Goal: Task Accomplishment & Management: Manage account settings

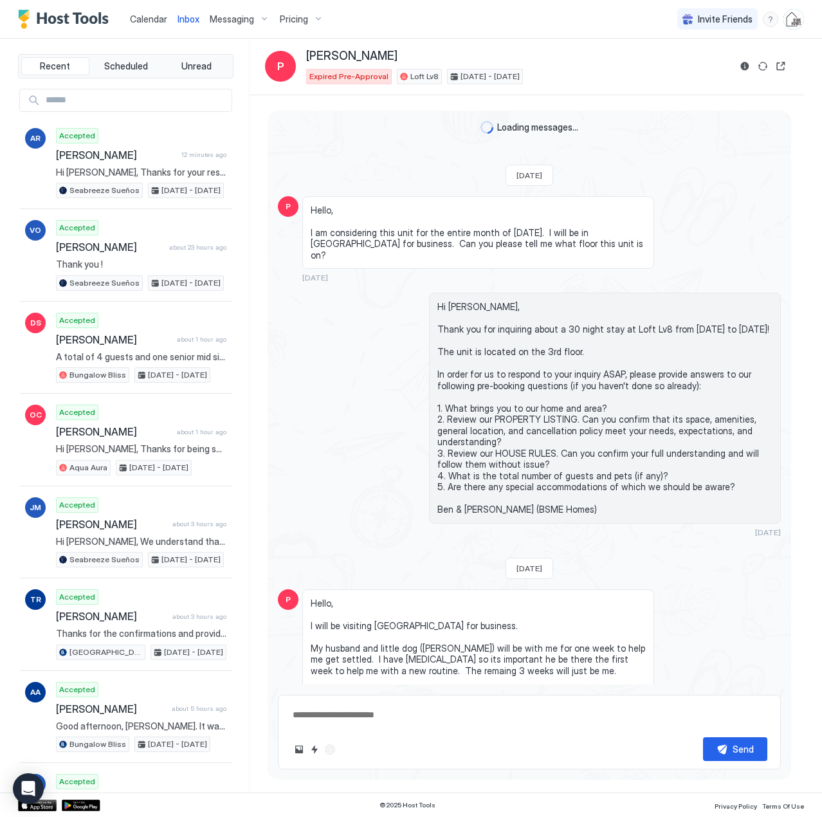
scroll to position [279, 0]
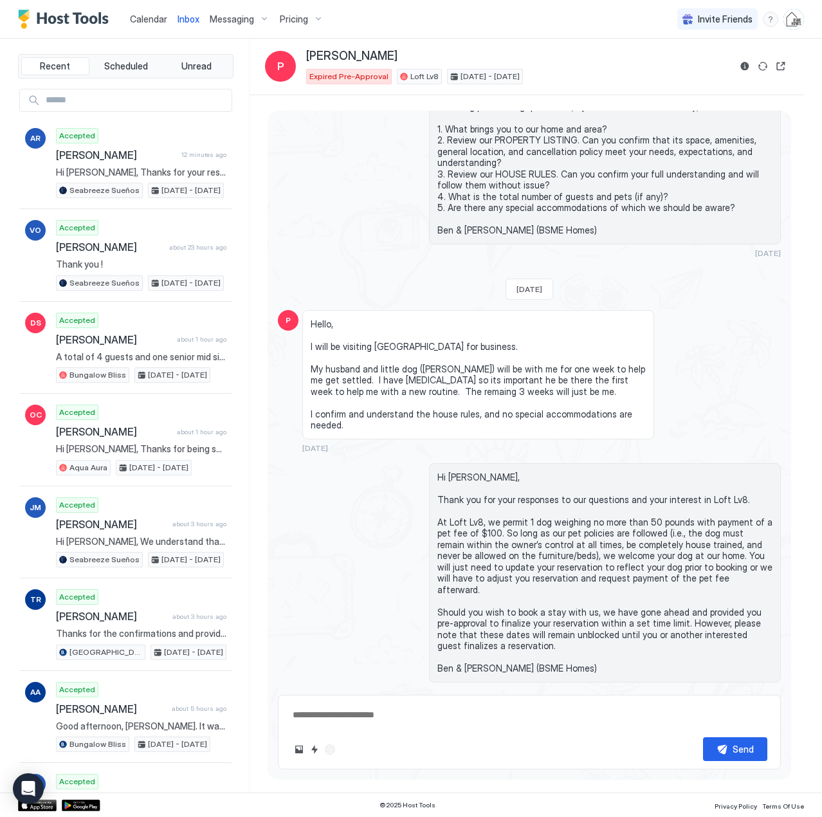
click at [150, 19] on span "Calendar" at bounding box center [148, 19] width 37 height 11
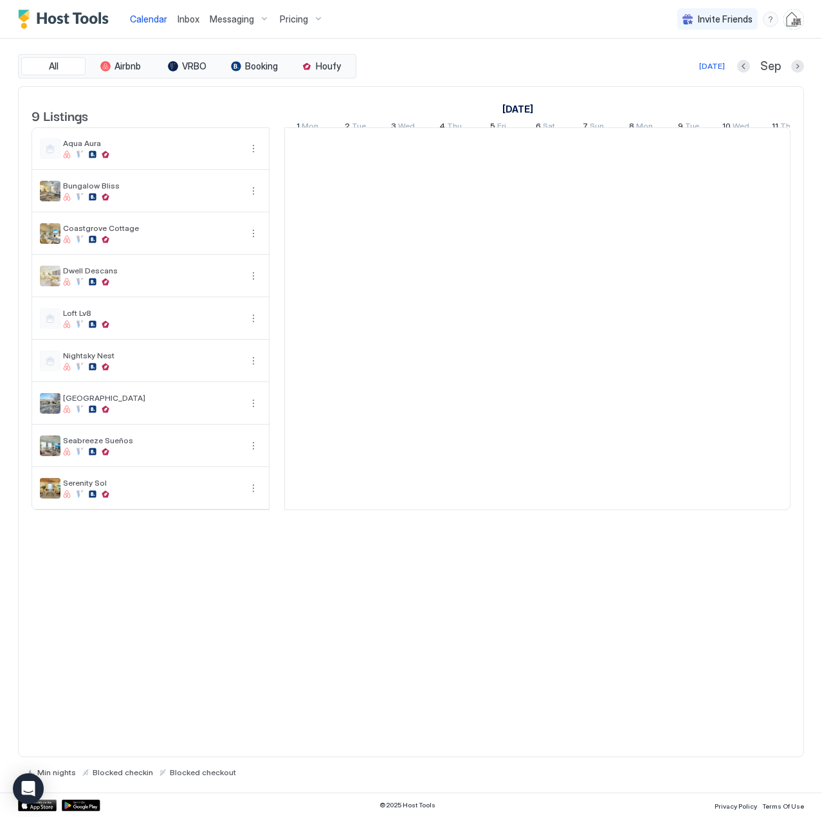
scroll to position [0, 715]
click at [181, 20] on span "Inbox" at bounding box center [189, 19] width 22 height 11
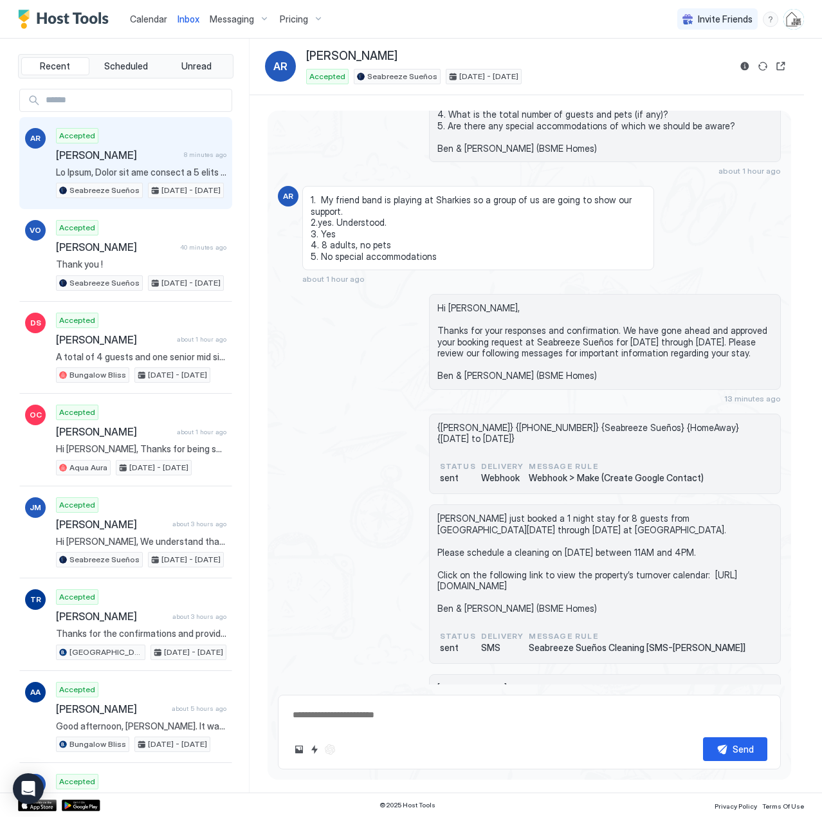
scroll to position [531, 0]
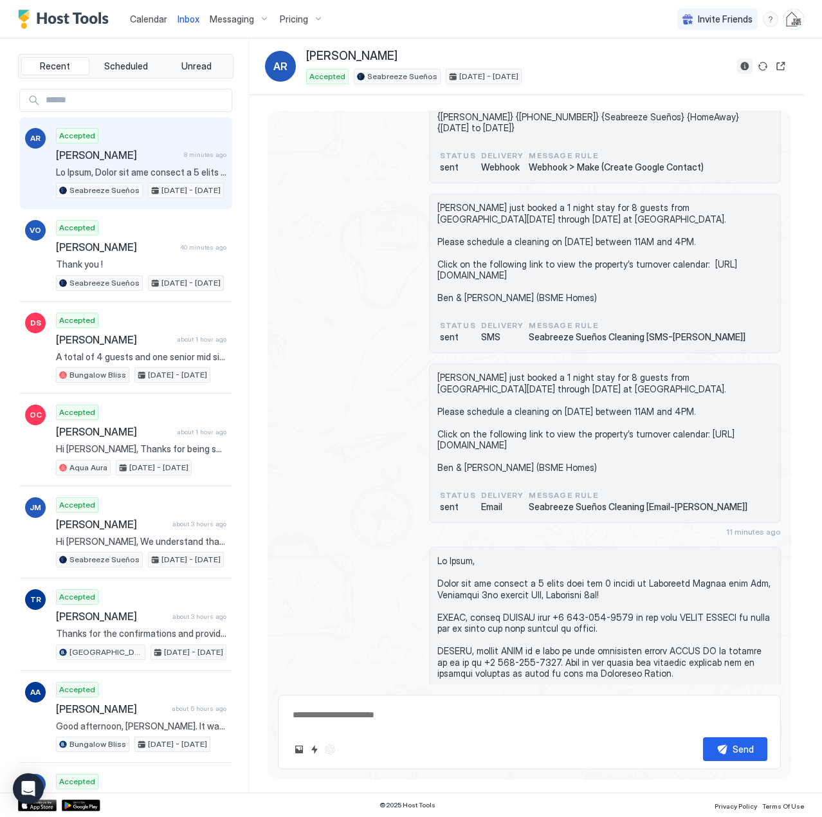
click at [744, 64] on button "Reservation information" at bounding box center [744, 66] width 15 height 15
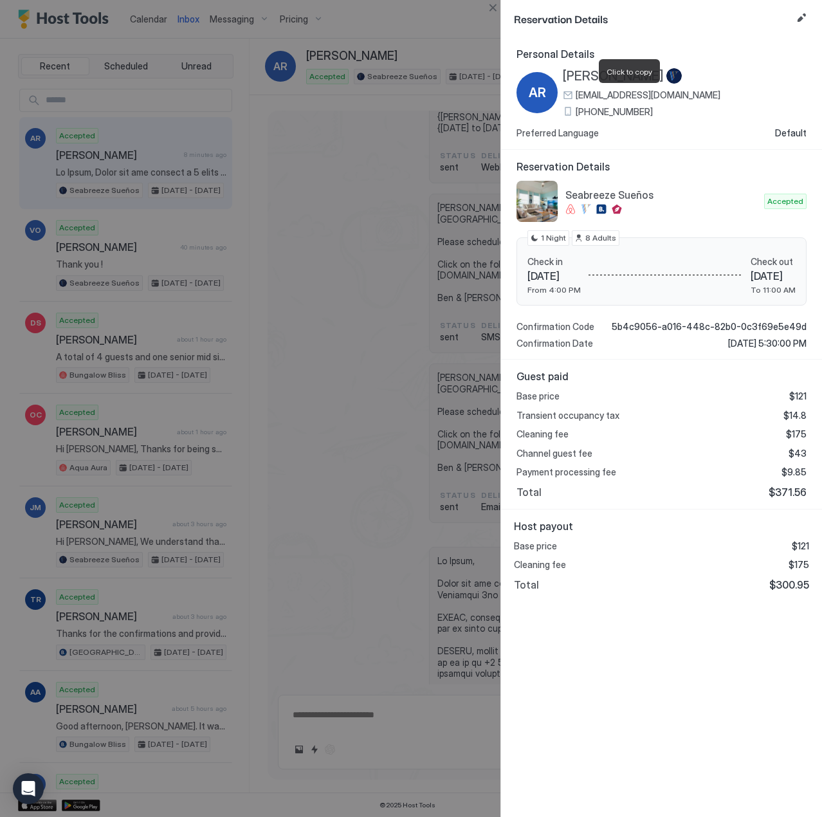
click at [607, 95] on span "[EMAIL_ADDRESS][DOMAIN_NAME]" at bounding box center [648, 95] width 145 height 12
click at [493, 8] on button "Close" at bounding box center [492, 7] width 15 height 15
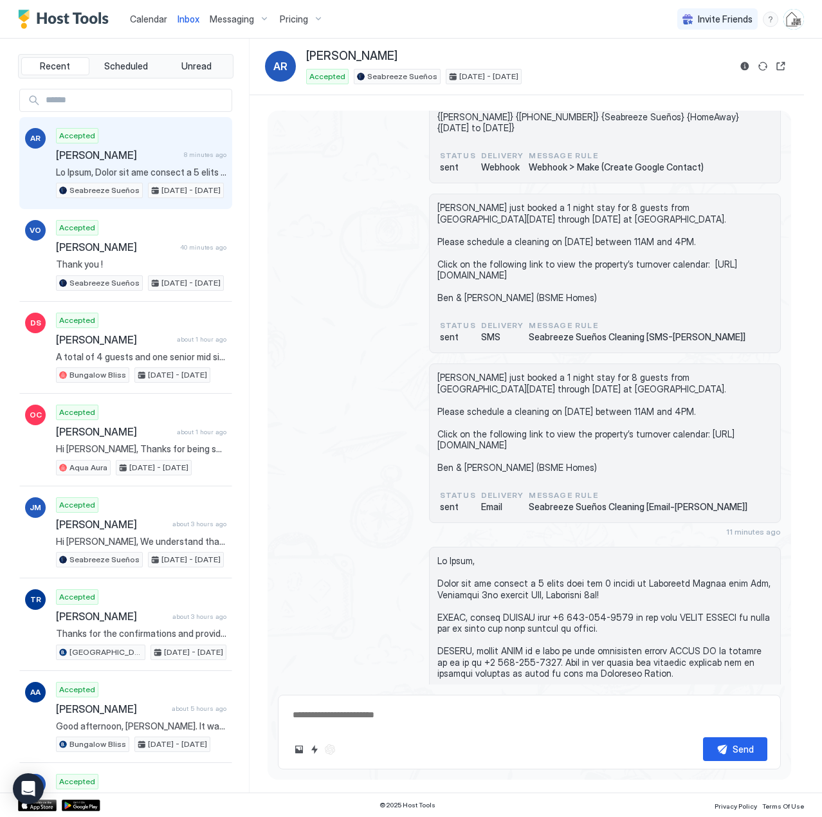
click at [140, 17] on span "Calendar" at bounding box center [148, 19] width 37 height 11
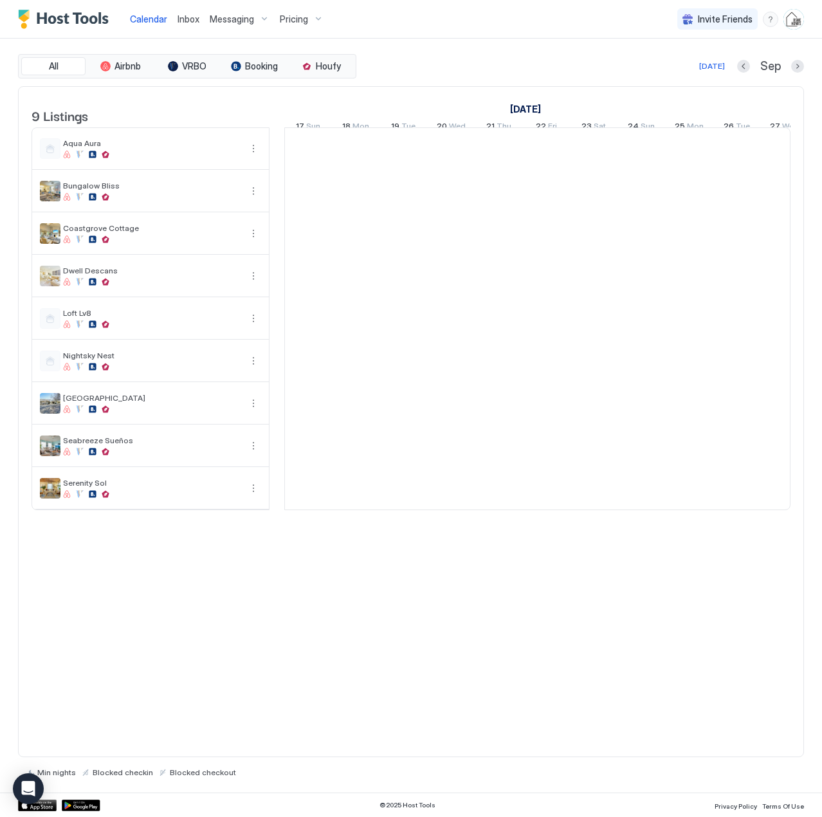
scroll to position [0, 715]
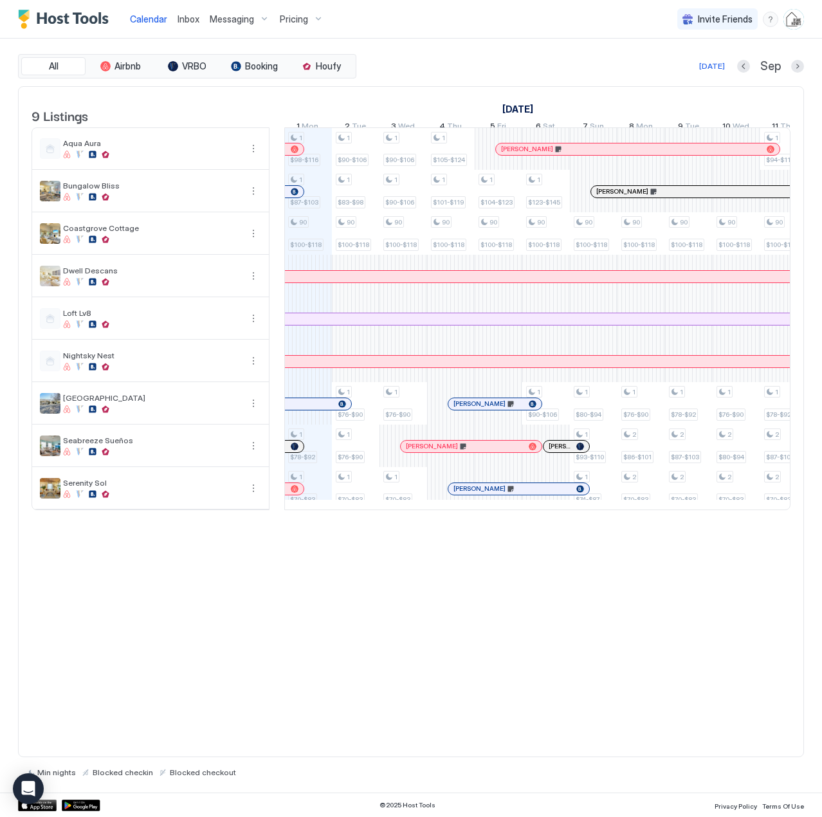
click at [191, 19] on span "Inbox" at bounding box center [189, 19] width 22 height 11
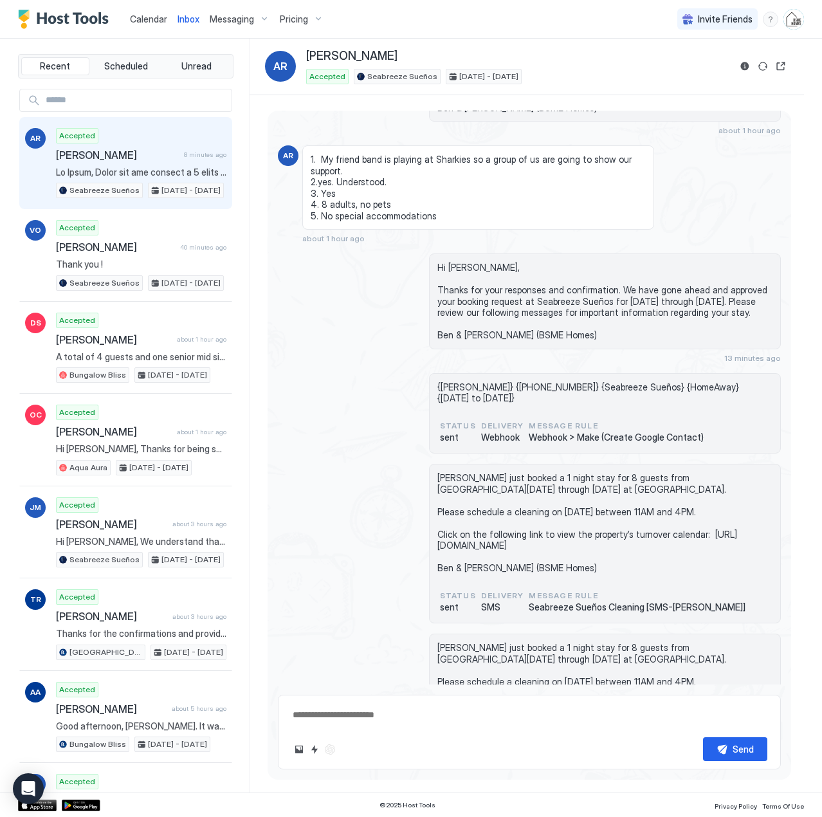
scroll to position [789, 0]
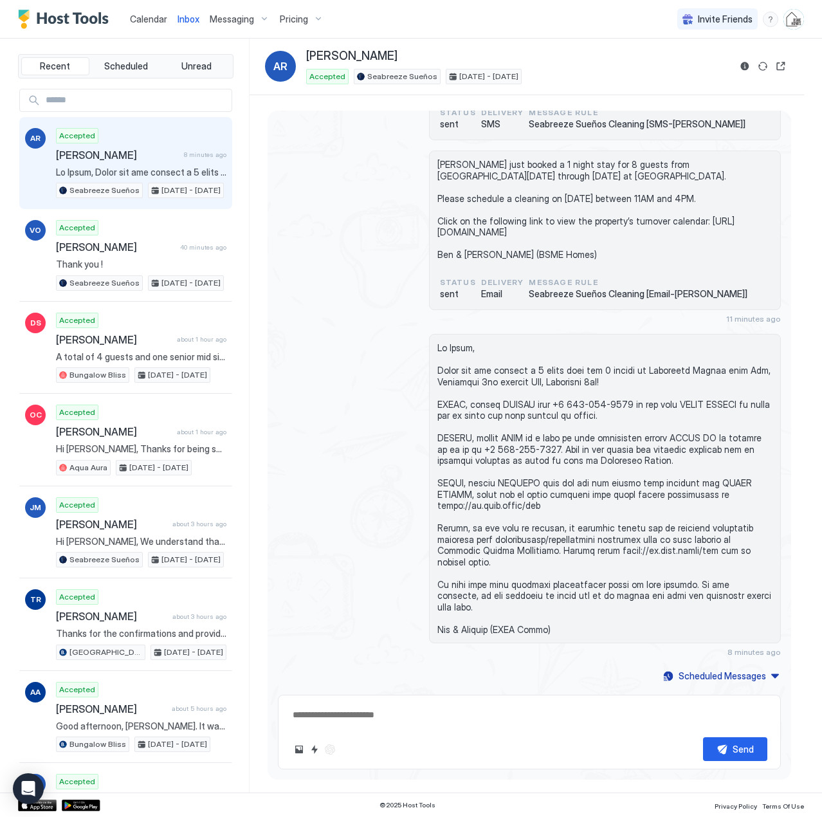
click at [297, 17] on span "Pricing" at bounding box center [294, 20] width 28 height 12
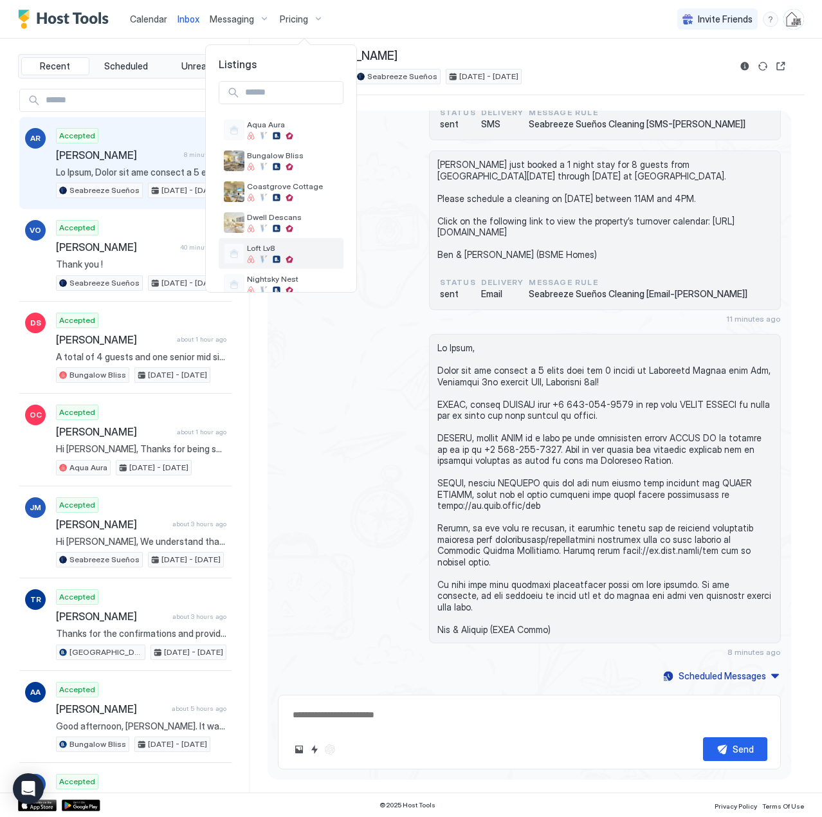
click at [255, 246] on span "Loft Lv8" at bounding box center [292, 248] width 91 height 10
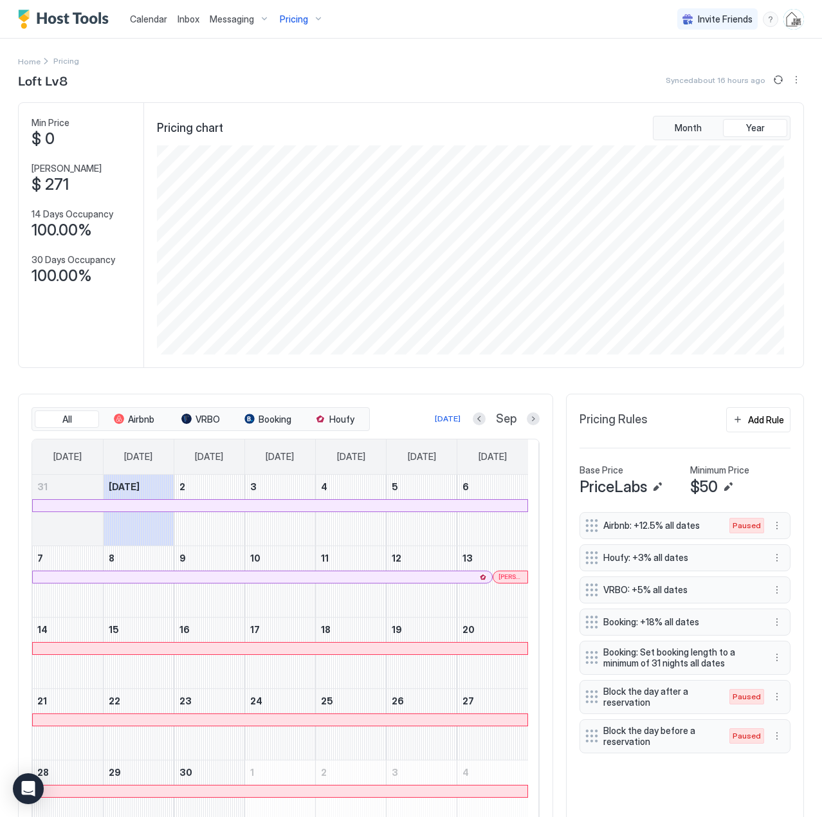
scroll to position [65, 0]
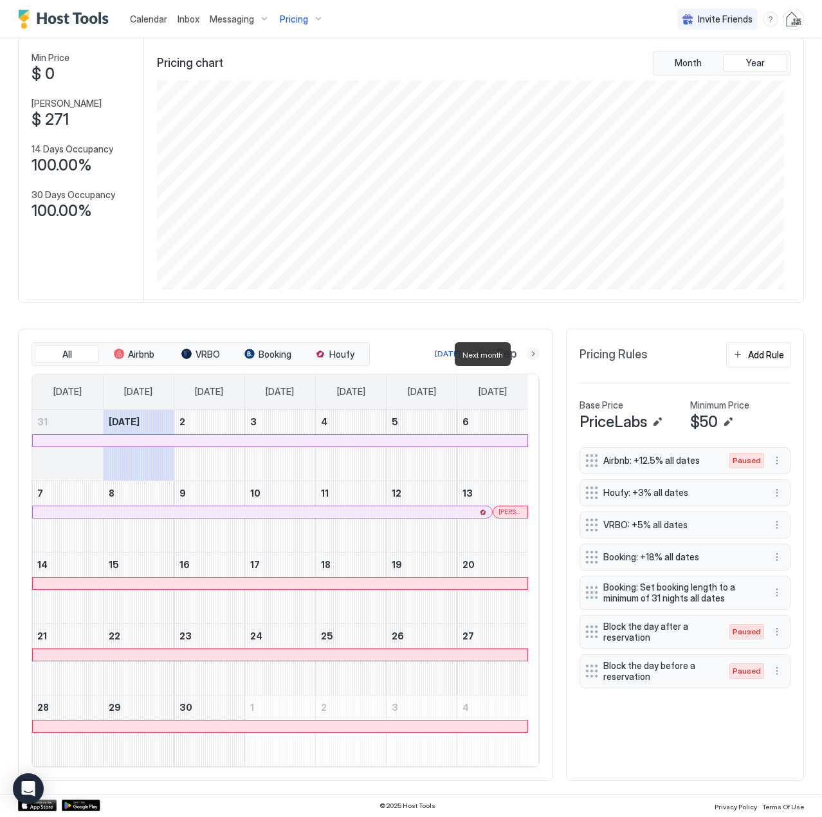
click at [527, 354] on button "Next month" at bounding box center [533, 353] width 13 height 13
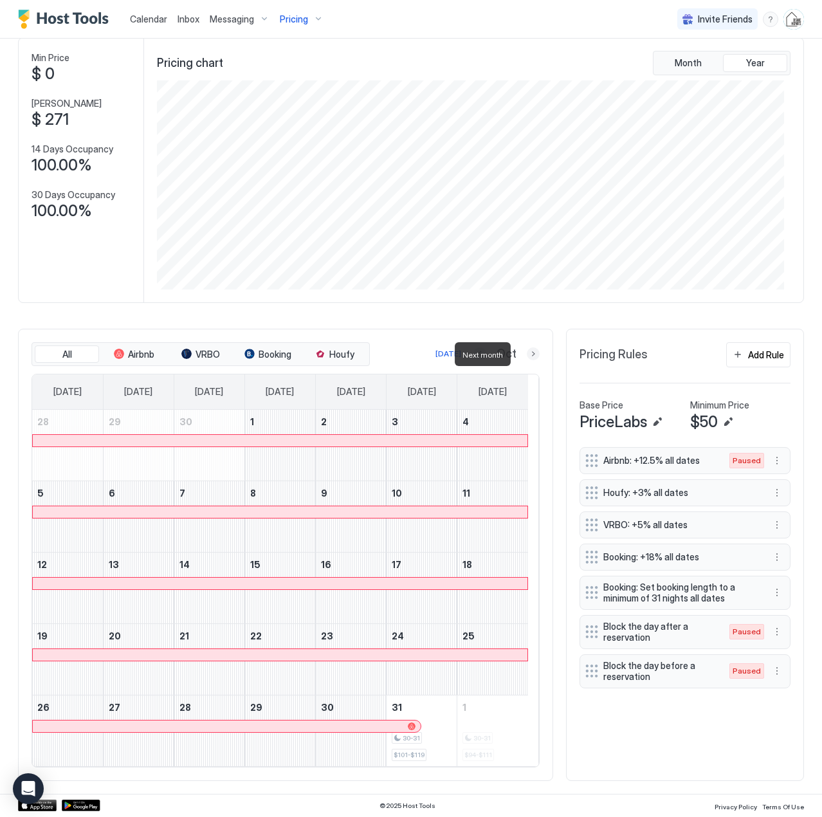
click at [527, 351] on button "Next month" at bounding box center [533, 353] width 13 height 13
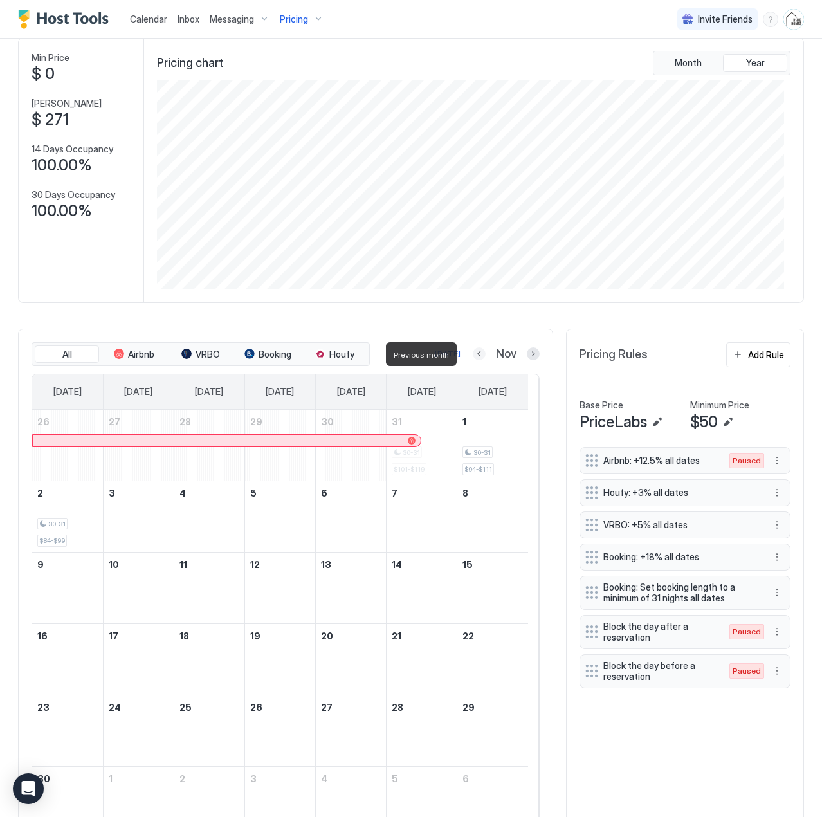
click at [473, 353] on button "Previous month" at bounding box center [479, 353] width 13 height 13
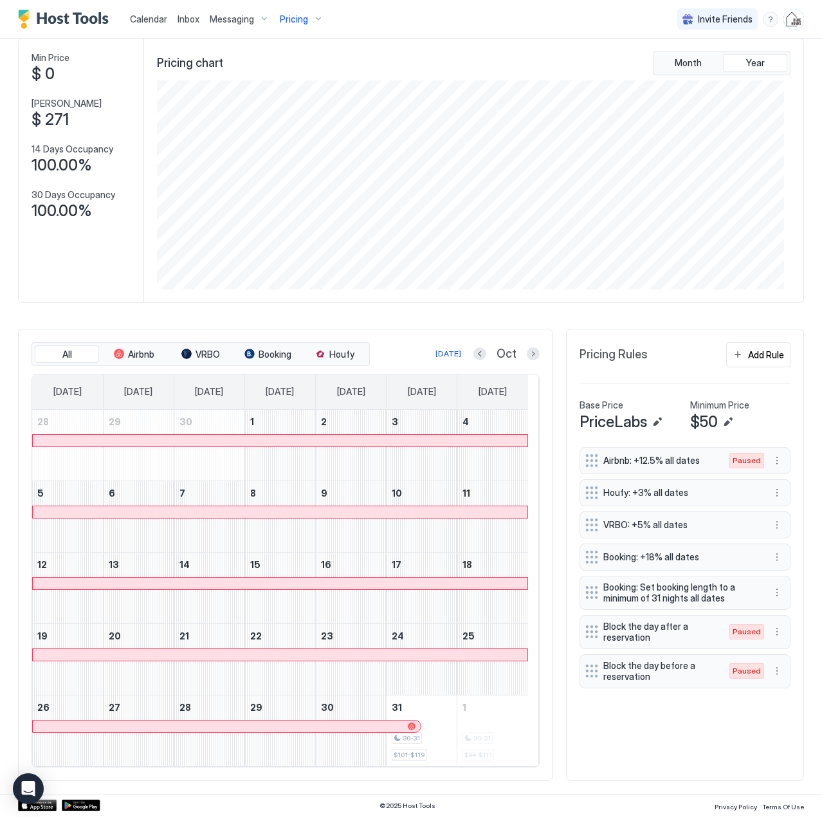
scroll to position [643090, 642671]
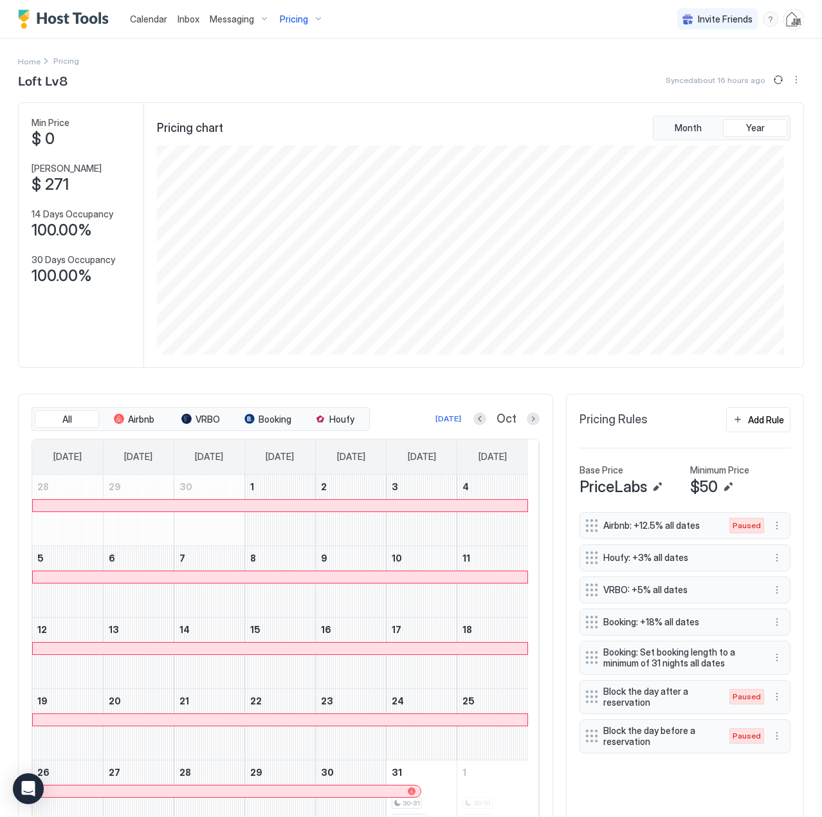
click at [295, 15] on span "Pricing" at bounding box center [294, 20] width 28 height 12
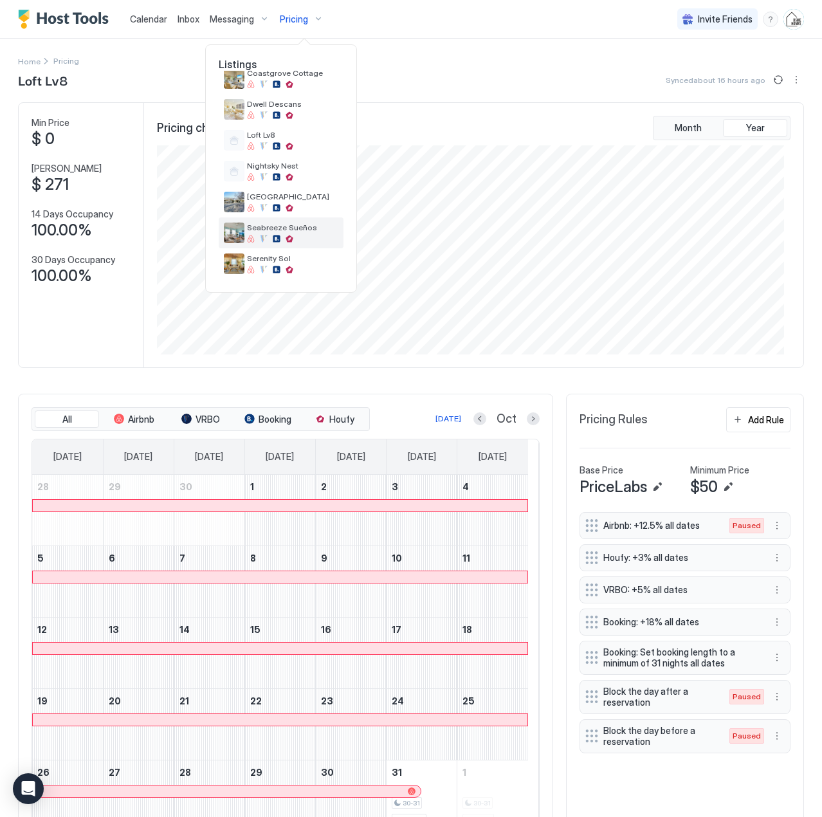
scroll to position [0, 0]
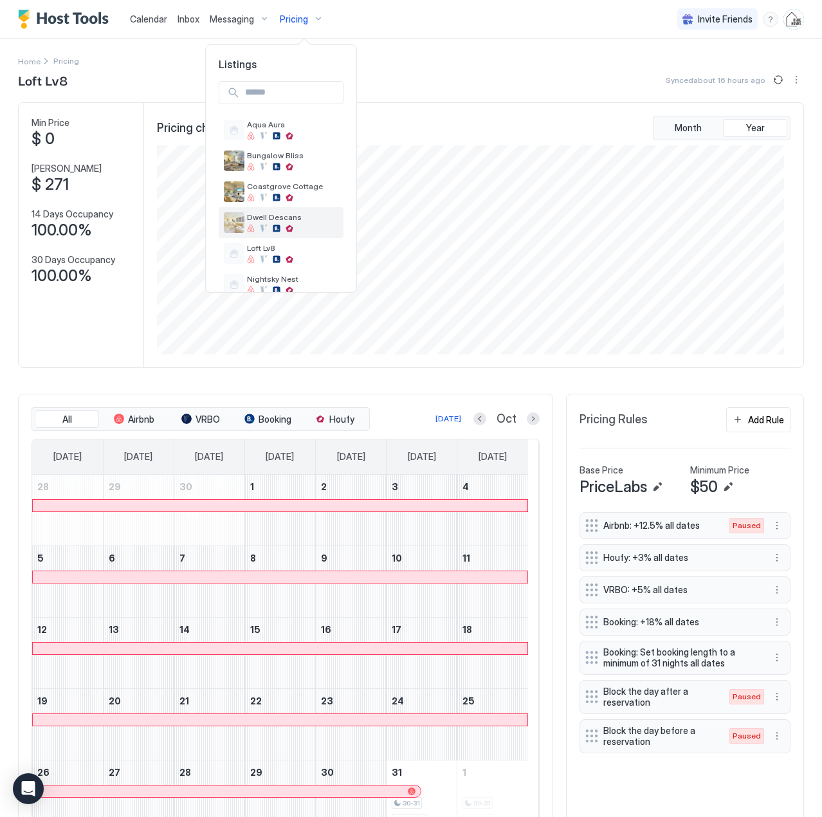
click at [258, 214] on span "Dwell Descans" at bounding box center [292, 217] width 91 height 10
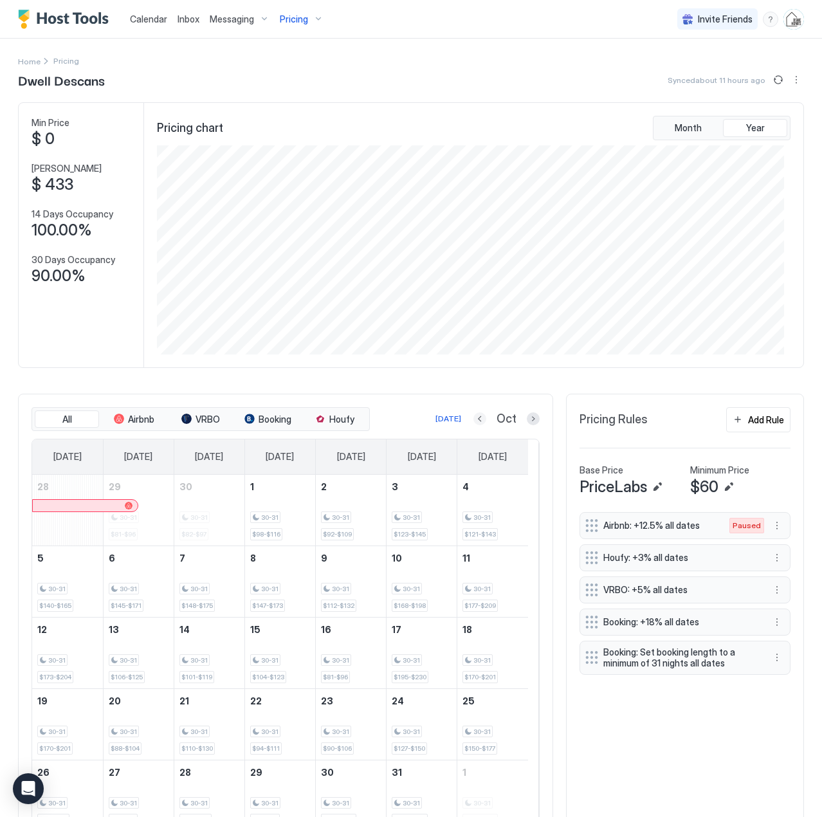
click at [473, 418] on button "Previous month" at bounding box center [479, 418] width 13 height 13
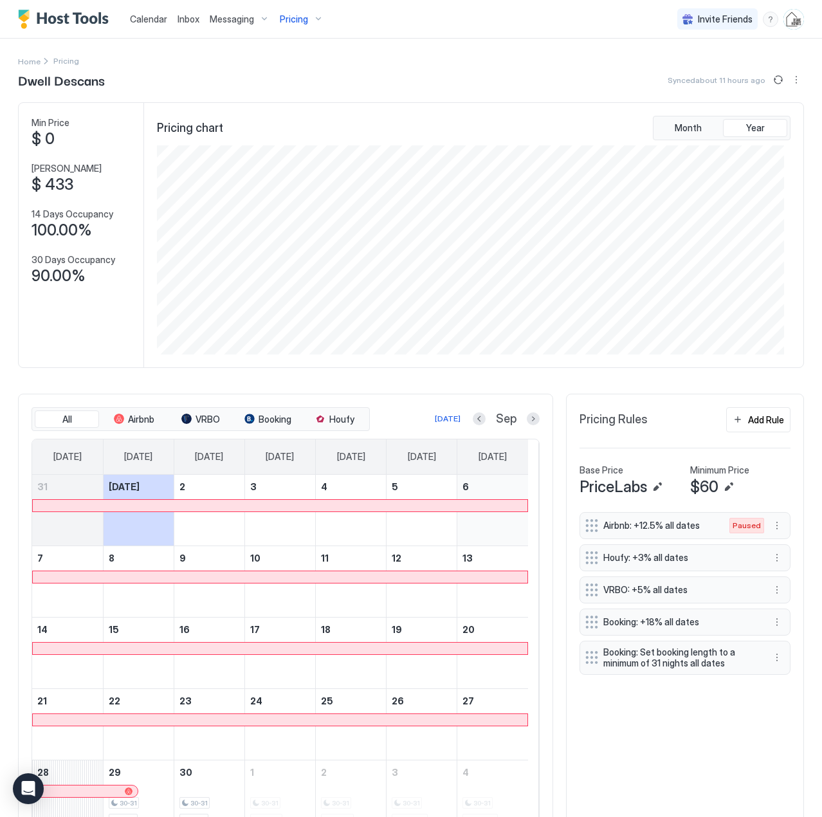
scroll to position [65, 0]
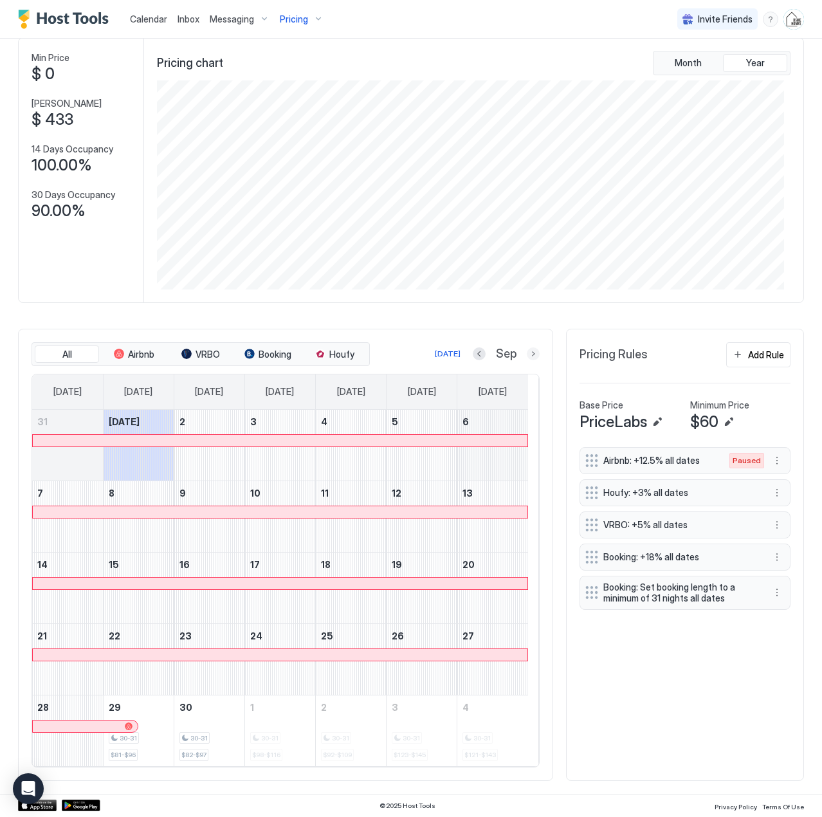
click at [527, 355] on button "Next month" at bounding box center [533, 353] width 13 height 13
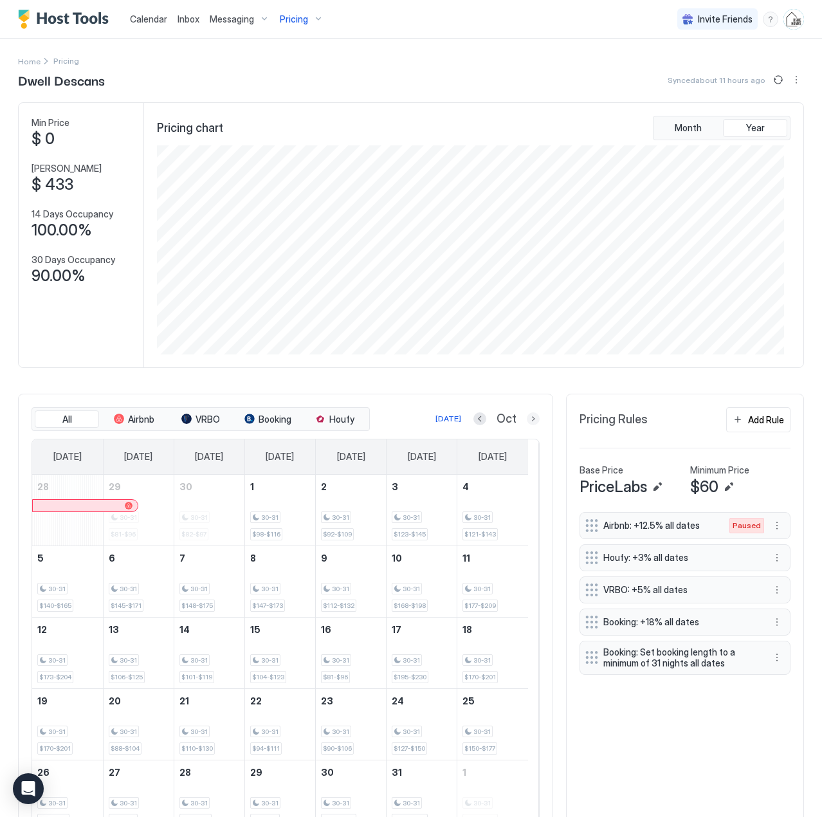
scroll to position [643090, 642671]
click at [473, 422] on button "Previous month" at bounding box center [479, 418] width 13 height 13
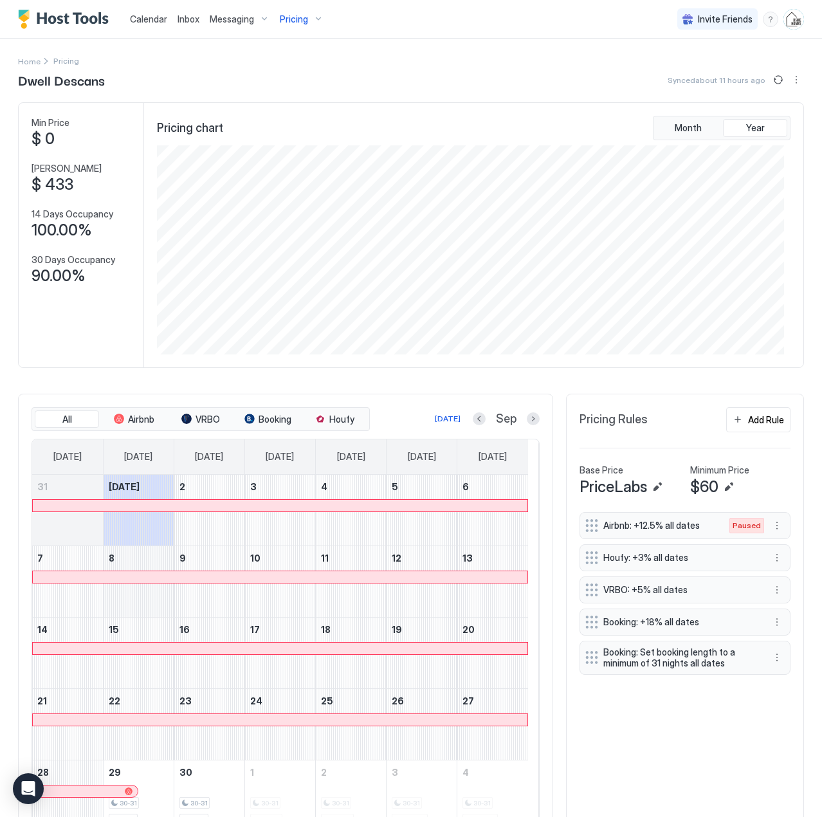
scroll to position [65, 0]
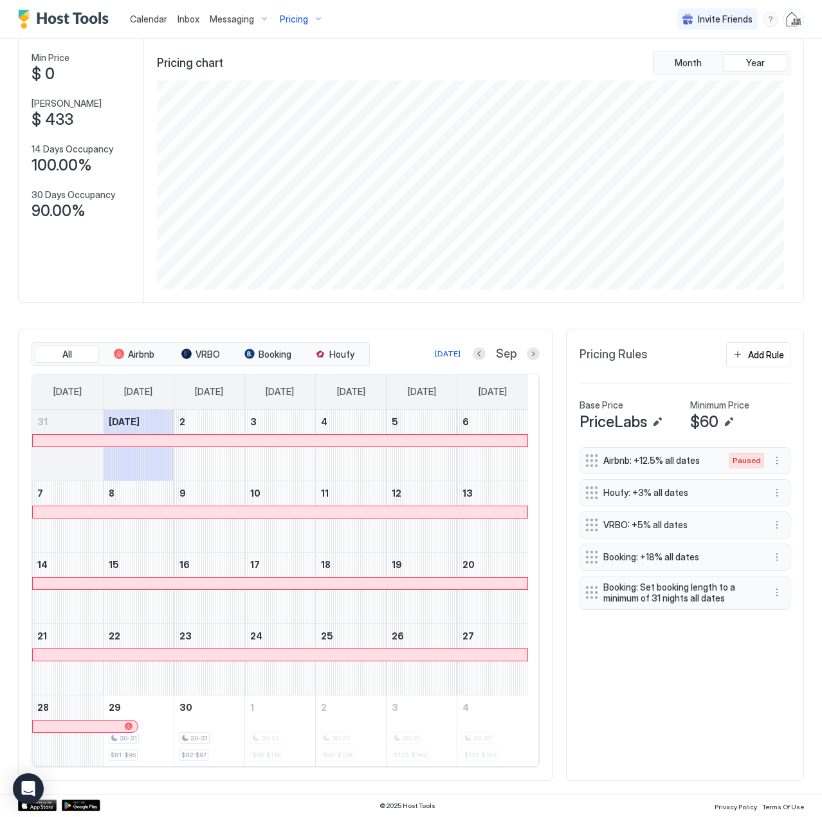
click at [147, 21] on span "Calendar" at bounding box center [148, 19] width 37 height 11
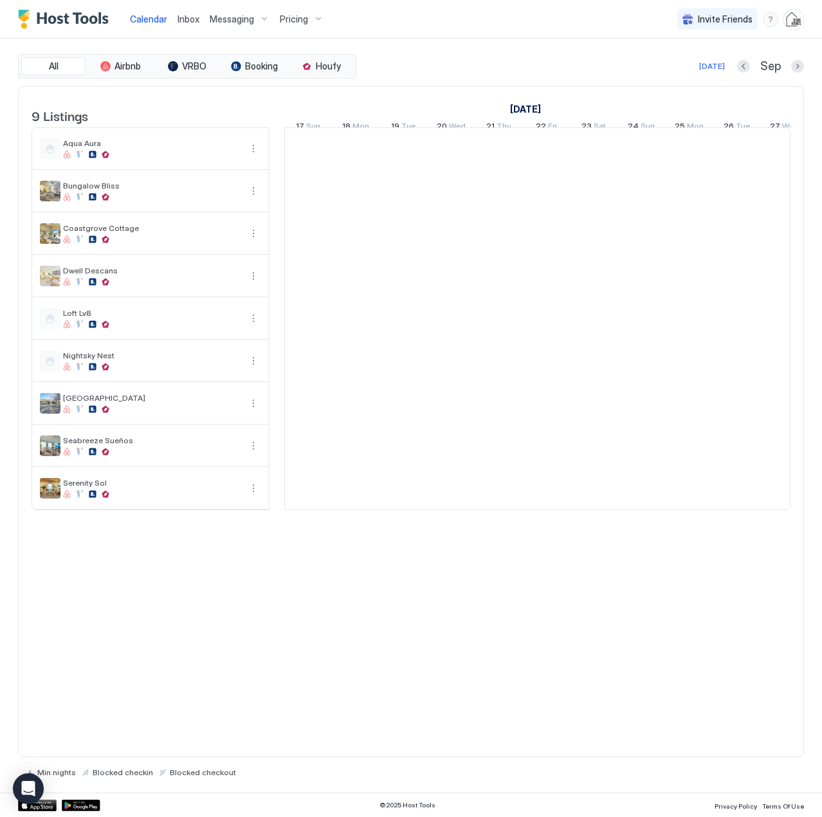
scroll to position [0, 715]
